Goal: Task Accomplishment & Management: Manage account settings

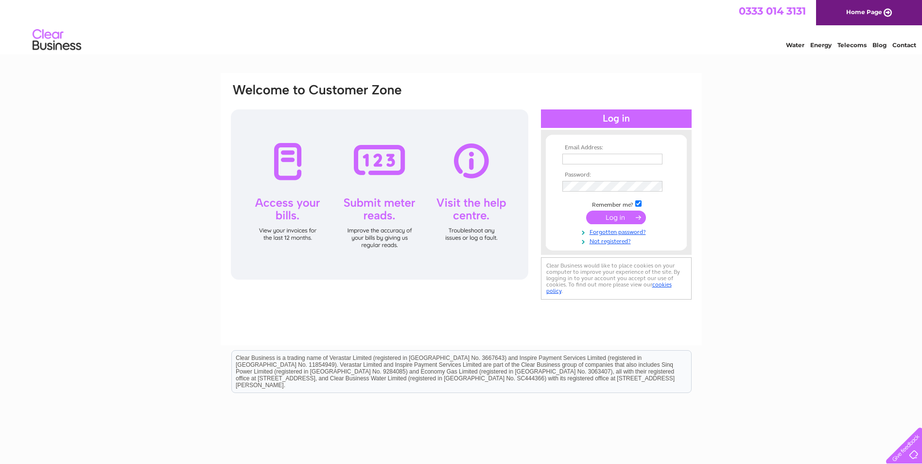
type input "[EMAIL_ADDRESS][DOMAIN_NAME]"
click at [614, 219] on input "submit" at bounding box center [616, 218] width 60 height 14
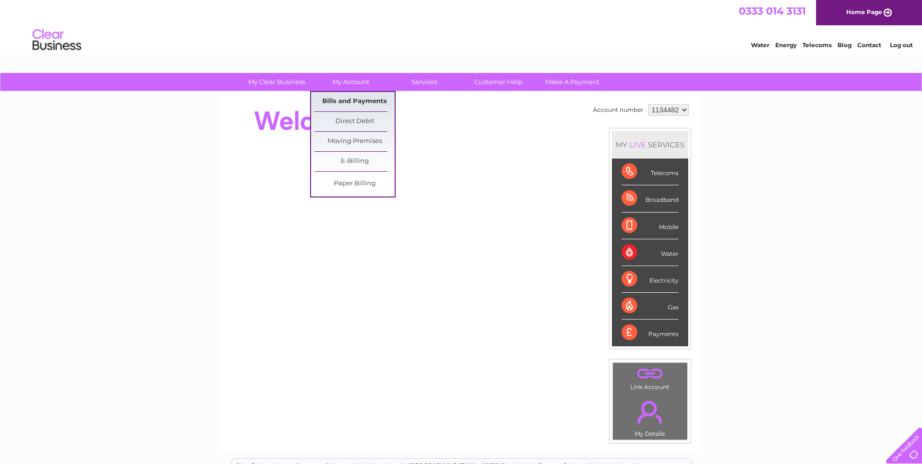
click at [359, 96] on link "Bills and Payments" at bounding box center [355, 101] width 80 height 19
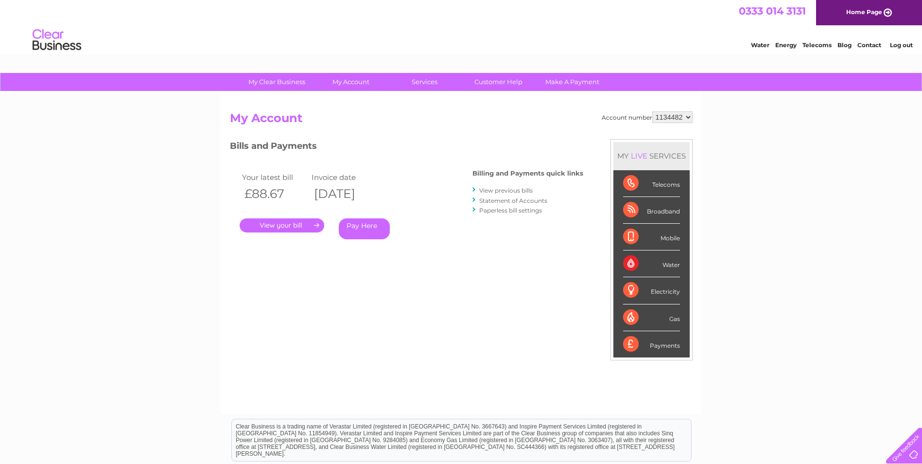
click at [301, 228] on link "." at bounding box center [282, 225] width 85 height 14
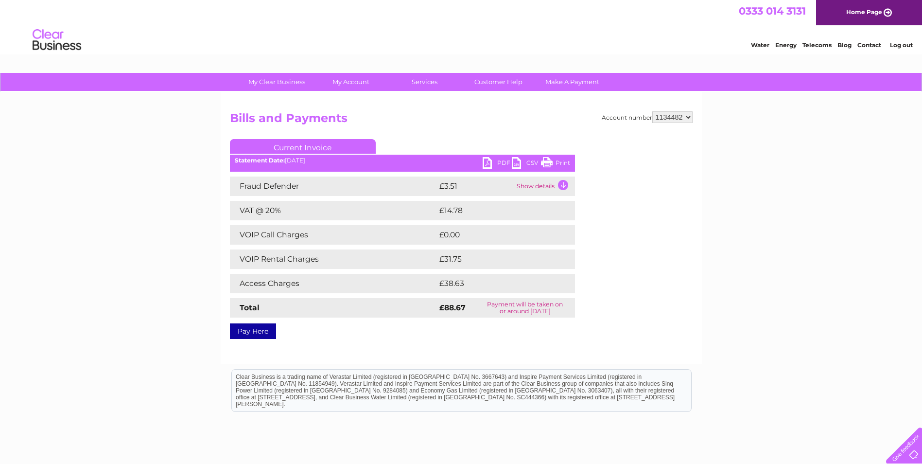
click at [495, 160] on link "PDF" at bounding box center [497, 164] width 29 height 14
